Goal: Information Seeking & Learning: Learn about a topic

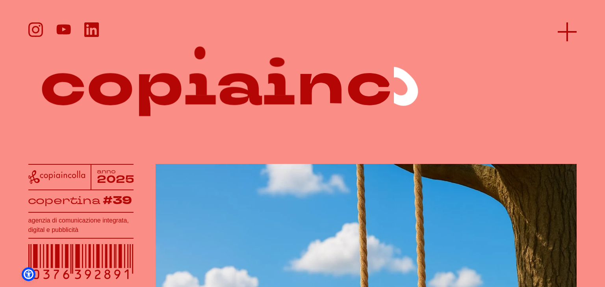
click at [574, 30] on icon at bounding box center [567, 31] width 19 height 19
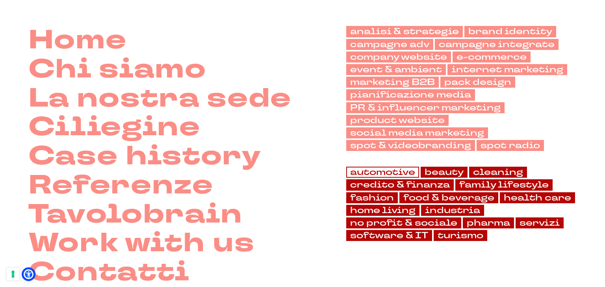
scroll to position [54, 0]
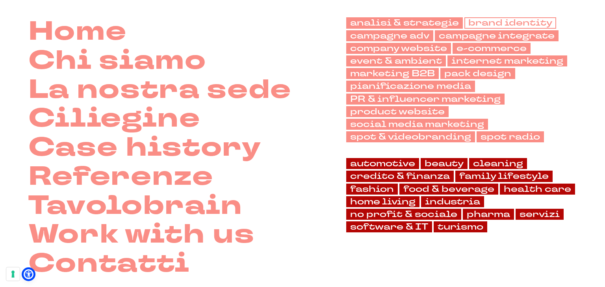
click at [491, 23] on link "brand identity" at bounding box center [510, 22] width 92 height 11
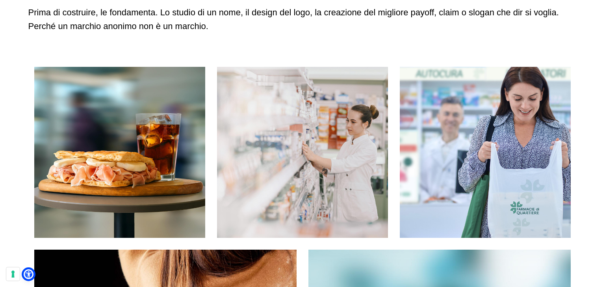
scroll to position [128, 0]
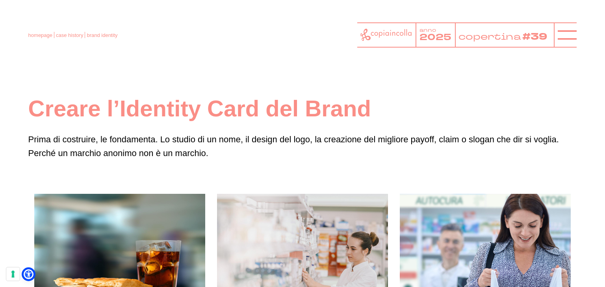
scroll to position [0, 0]
